Goal: Task Accomplishment & Management: Use online tool/utility

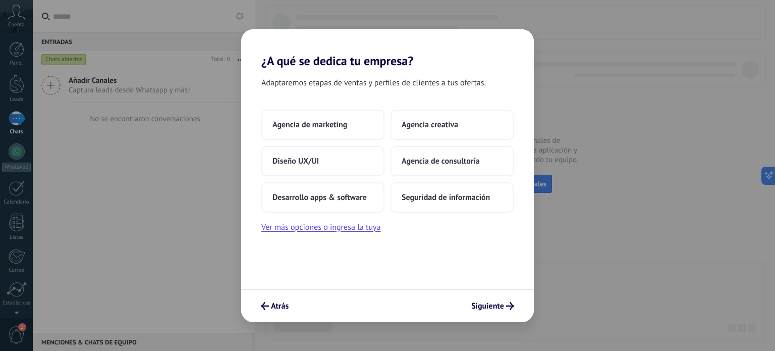
click at [205, 263] on div "¿A qué se dedica tu empresa? Adaptaremos etapas de ventas y perfiles de cliente…" at bounding box center [387, 175] width 775 height 351
click at [274, 297] on button "Atrás" at bounding box center [274, 305] width 37 height 17
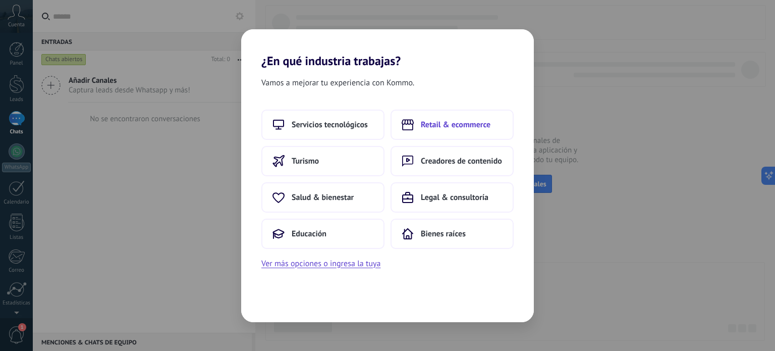
click at [444, 128] on span "Retail & ecommerce" at bounding box center [456, 125] width 70 height 10
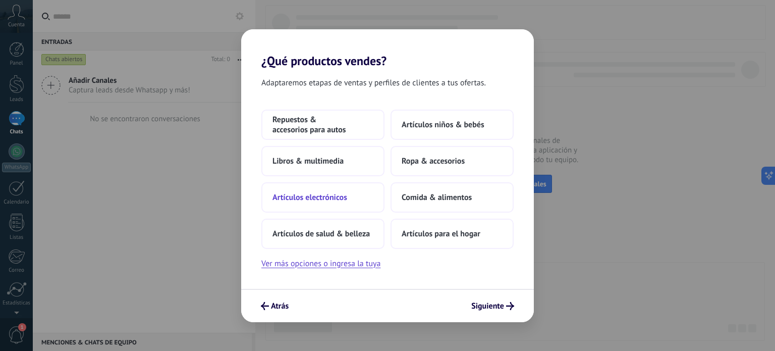
click at [350, 196] on button "Artículos electrónicos" at bounding box center [322, 197] width 123 height 30
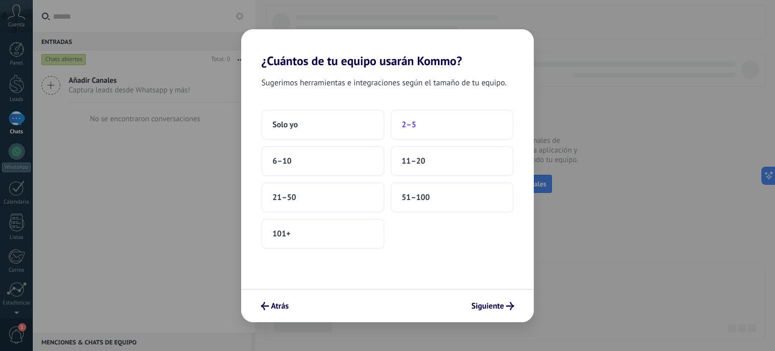
click at [406, 125] on span "2–5" at bounding box center [408, 125] width 15 height 10
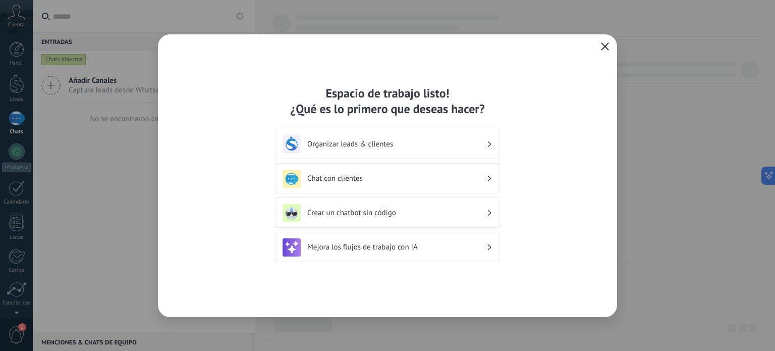
click at [425, 145] on h3 "Organizar leads & clientes" at bounding box center [396, 144] width 179 height 10
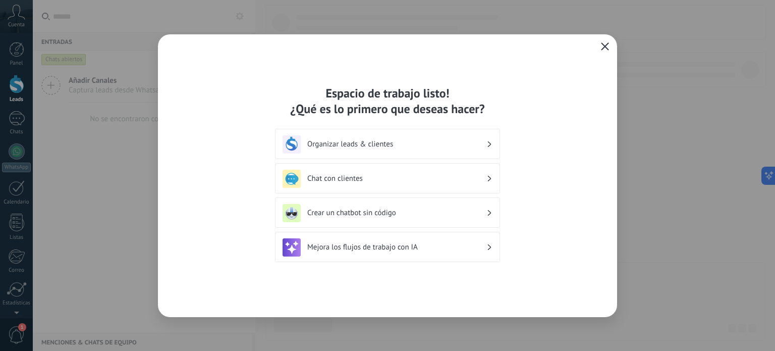
click at [414, 166] on div "Chat con clientes" at bounding box center [387, 178] width 225 height 30
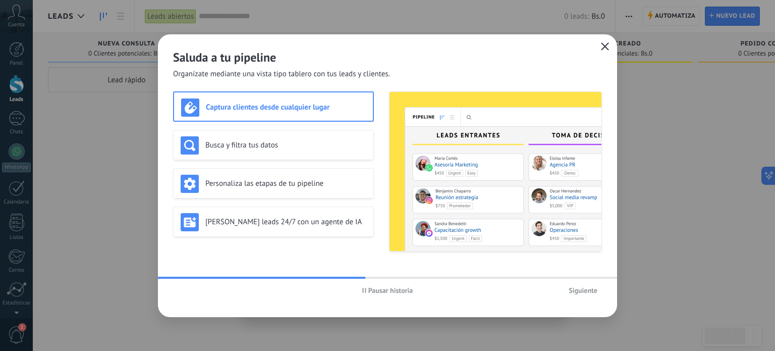
click at [369, 291] on span "Pausar historia" at bounding box center [390, 289] width 45 height 7
click at [602, 42] on icon "button" at bounding box center [605, 46] width 8 height 8
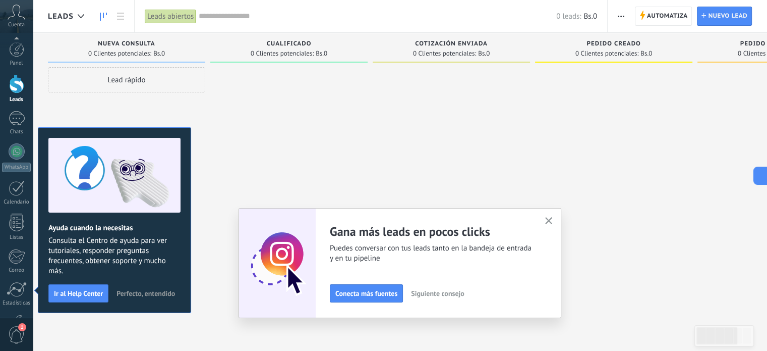
scroll to position [69, 0]
click at [527, 106] on div at bounding box center [451, 176] width 157 height 219
click at [551, 217] on icon "button" at bounding box center [549, 221] width 8 height 8
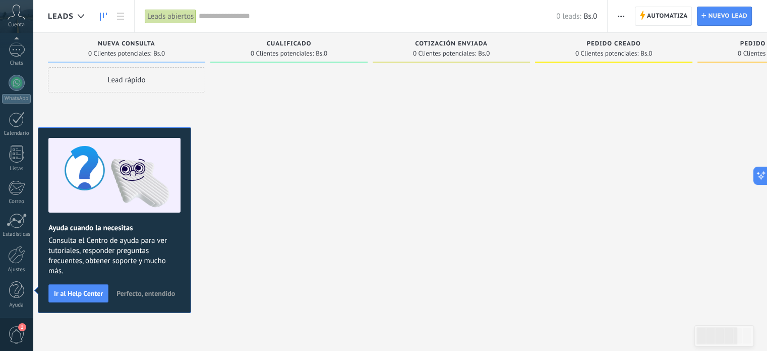
scroll to position [0, 0]
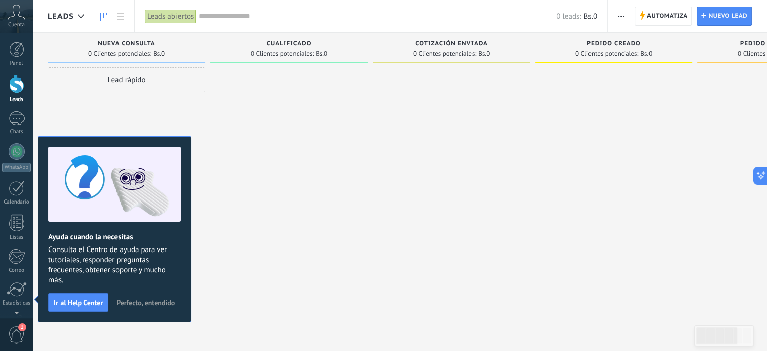
click at [626, 18] on button "button" at bounding box center [621, 16] width 15 height 19
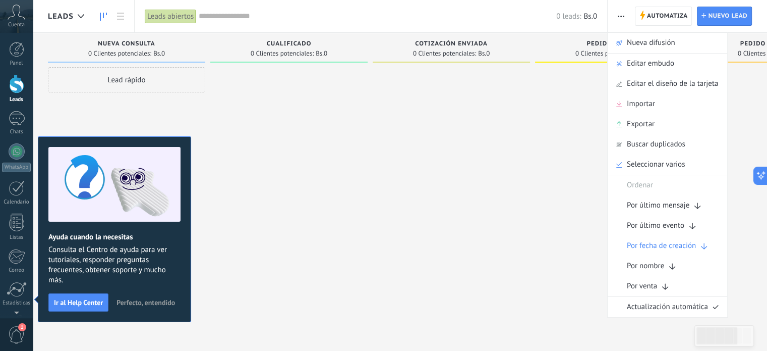
click at [21, 24] on span "Cuenta" at bounding box center [16, 25] width 17 height 7
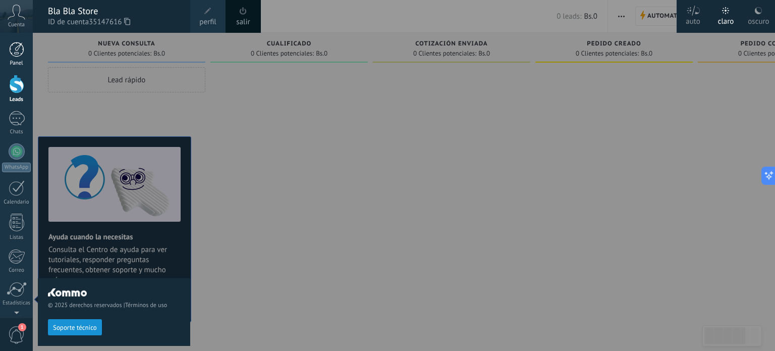
click at [17, 61] on div "Panel" at bounding box center [16, 63] width 29 height 7
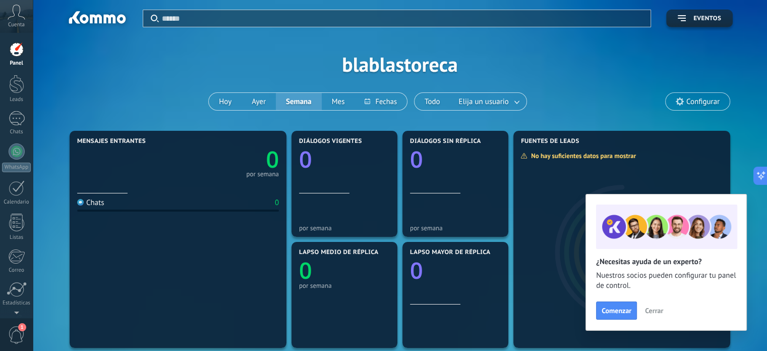
click at [687, 98] on span "Configurar" at bounding box center [702, 101] width 33 height 9
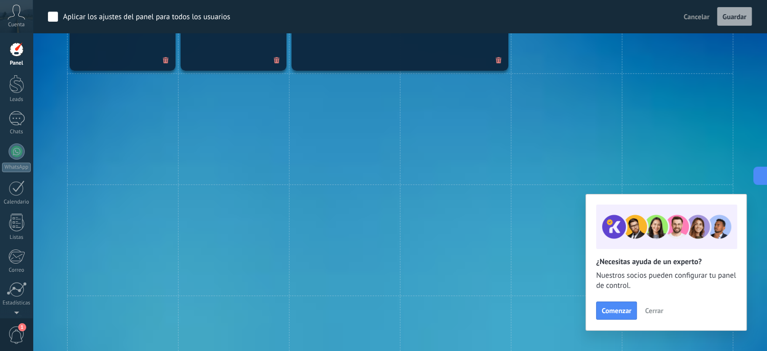
scroll to position [543, 0]
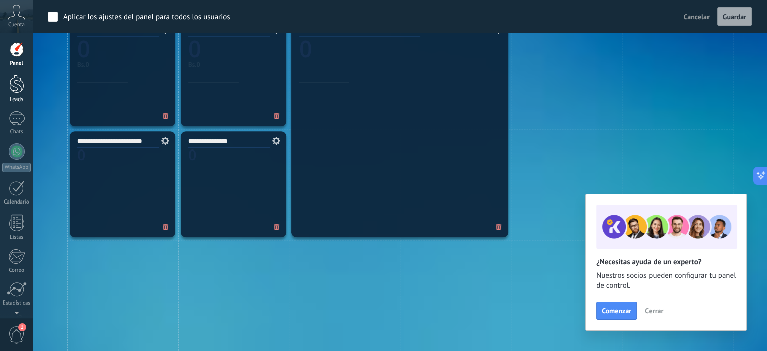
click at [9, 92] on div at bounding box center [16, 84] width 15 height 19
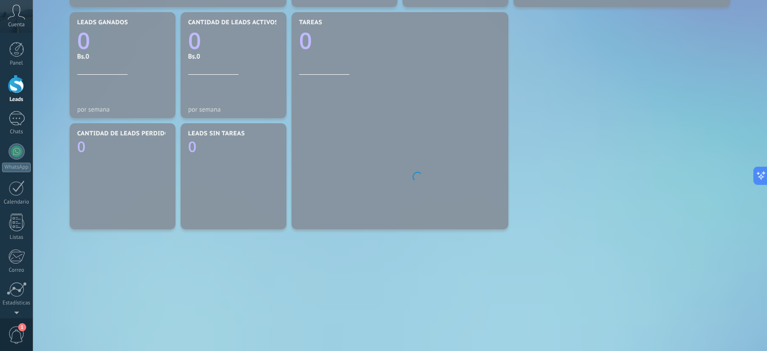
scroll to position [333, 0]
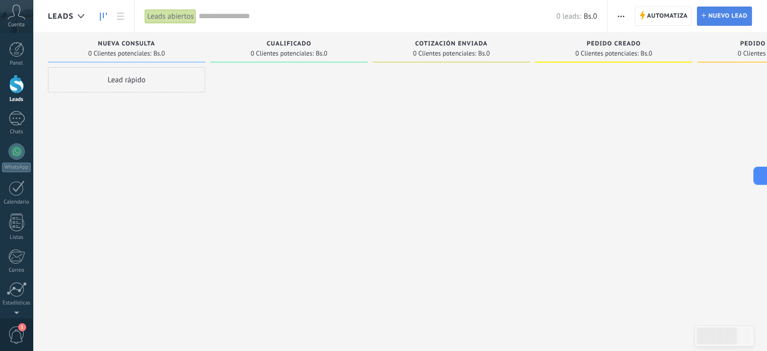
click at [735, 14] on span "Nuevo lead" at bounding box center [727, 16] width 39 height 18
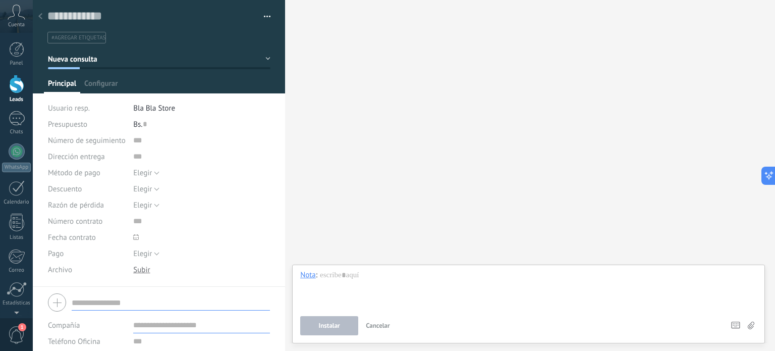
drag, startPoint x: 527, startPoint y: 117, endPoint x: 512, endPoint y: 114, distance: 14.8
click at [527, 117] on div "Buscar Carga más Participantes: 0 Agregar usuario Bots: 0" at bounding box center [530, 175] width 490 height 351
click at [488, 94] on div "Buscar Carga más Participantes: 0 Agregar usuario Bots: 0" at bounding box center [530, 175] width 490 height 351
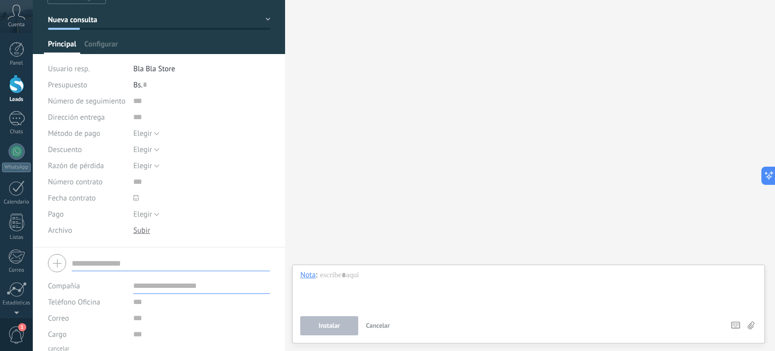
scroll to position [50, 0]
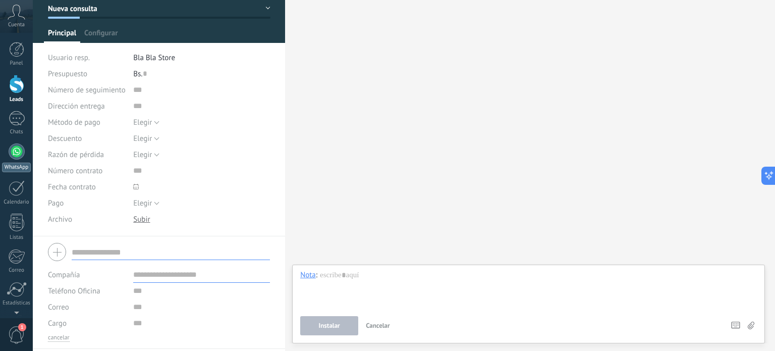
click at [24, 160] on link "WhatsApp" at bounding box center [16, 157] width 33 height 29
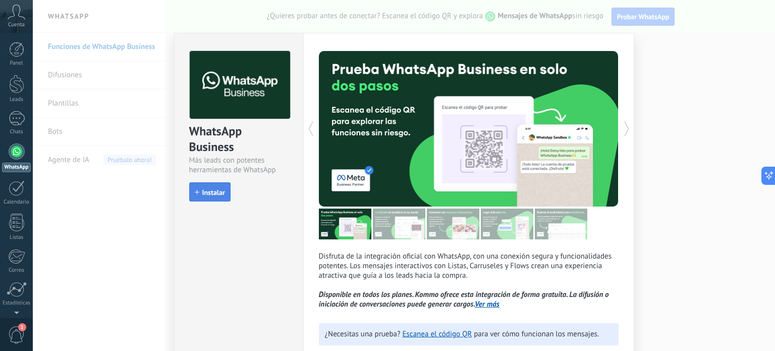
click at [213, 195] on span "Instalar" at bounding box center [213, 192] width 23 height 7
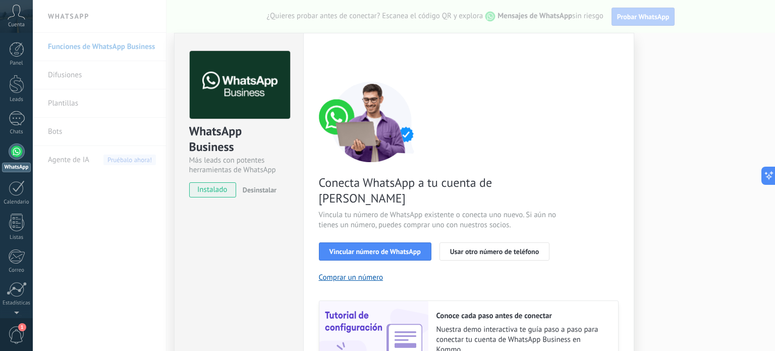
click at [216, 191] on span "instalado" at bounding box center [213, 189] width 46 height 15
click at [210, 188] on span "instalado" at bounding box center [213, 189] width 46 height 15
